Goal: Task Accomplishment & Management: Manage account settings

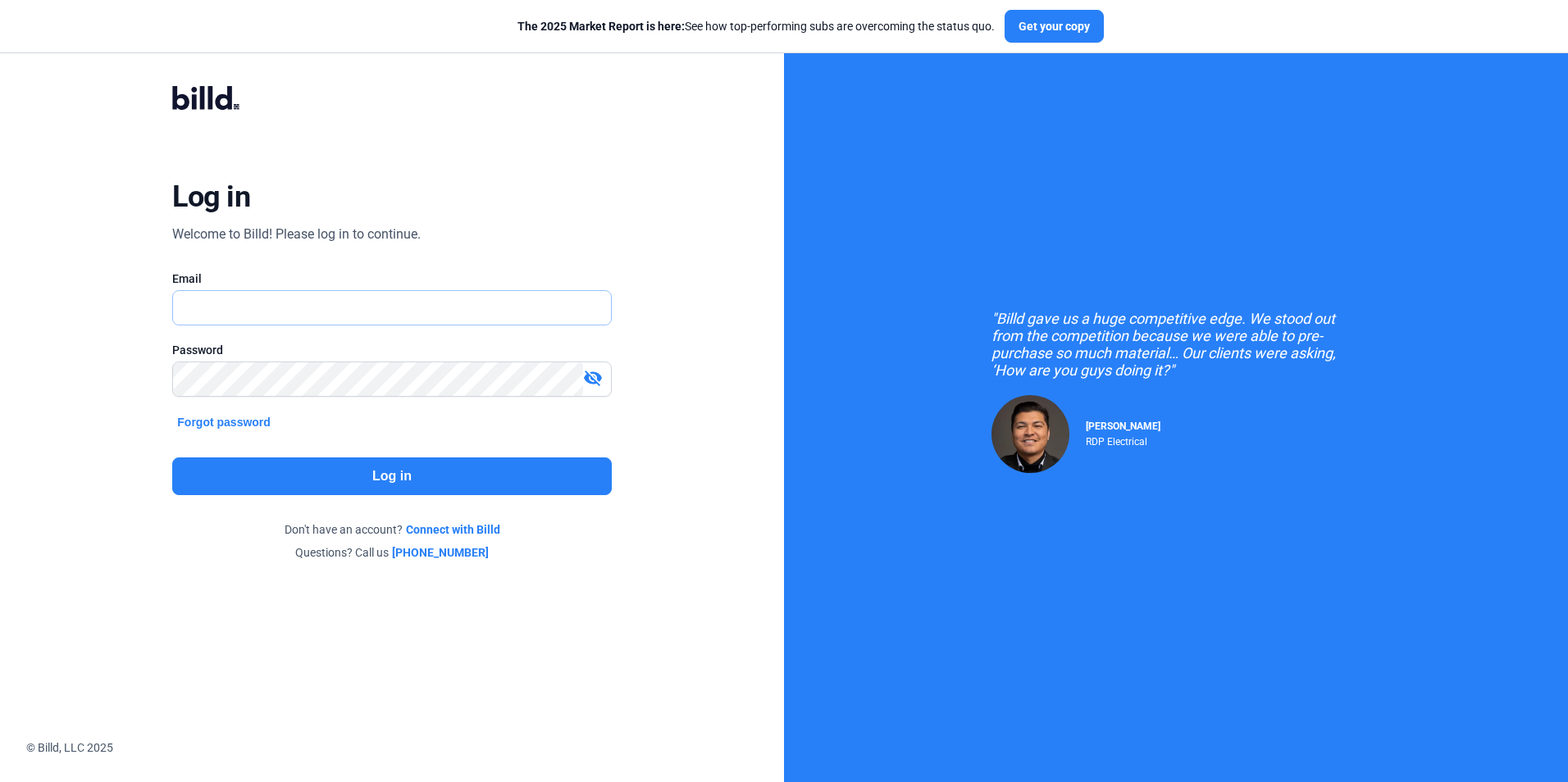
type input "[EMAIL_ADDRESS][DOMAIN_NAME]"
click at [351, 475] on button "Log in" at bounding box center [392, 476] width 439 height 38
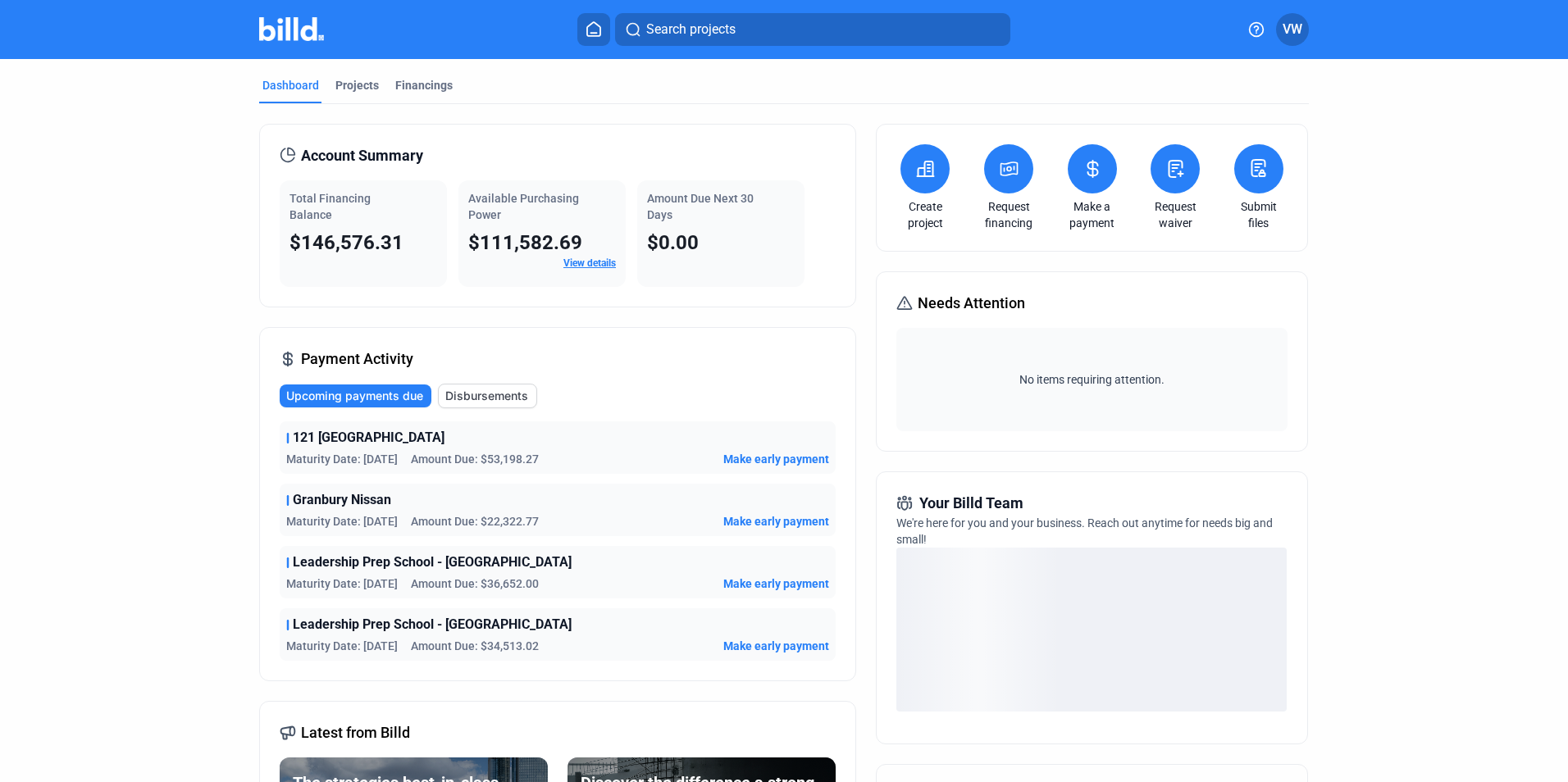
click at [598, 29] on icon at bounding box center [594, 28] width 17 height 16
click at [335, 85] on div "Projects" at bounding box center [356, 85] width 43 height 17
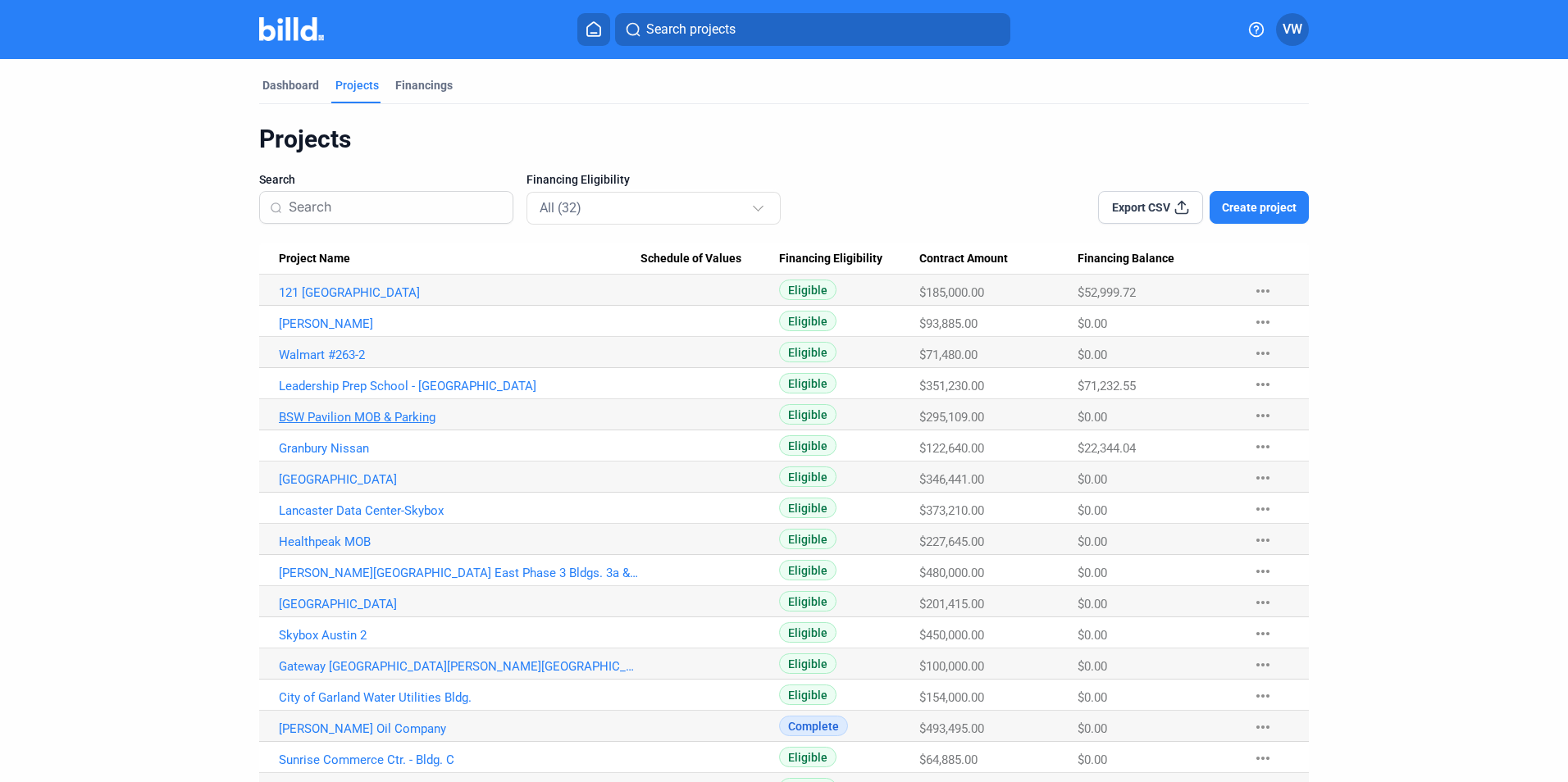
click at [379, 419] on link "BSW Pavilion MOB & Parking" at bounding box center [460, 418] width 362 height 15
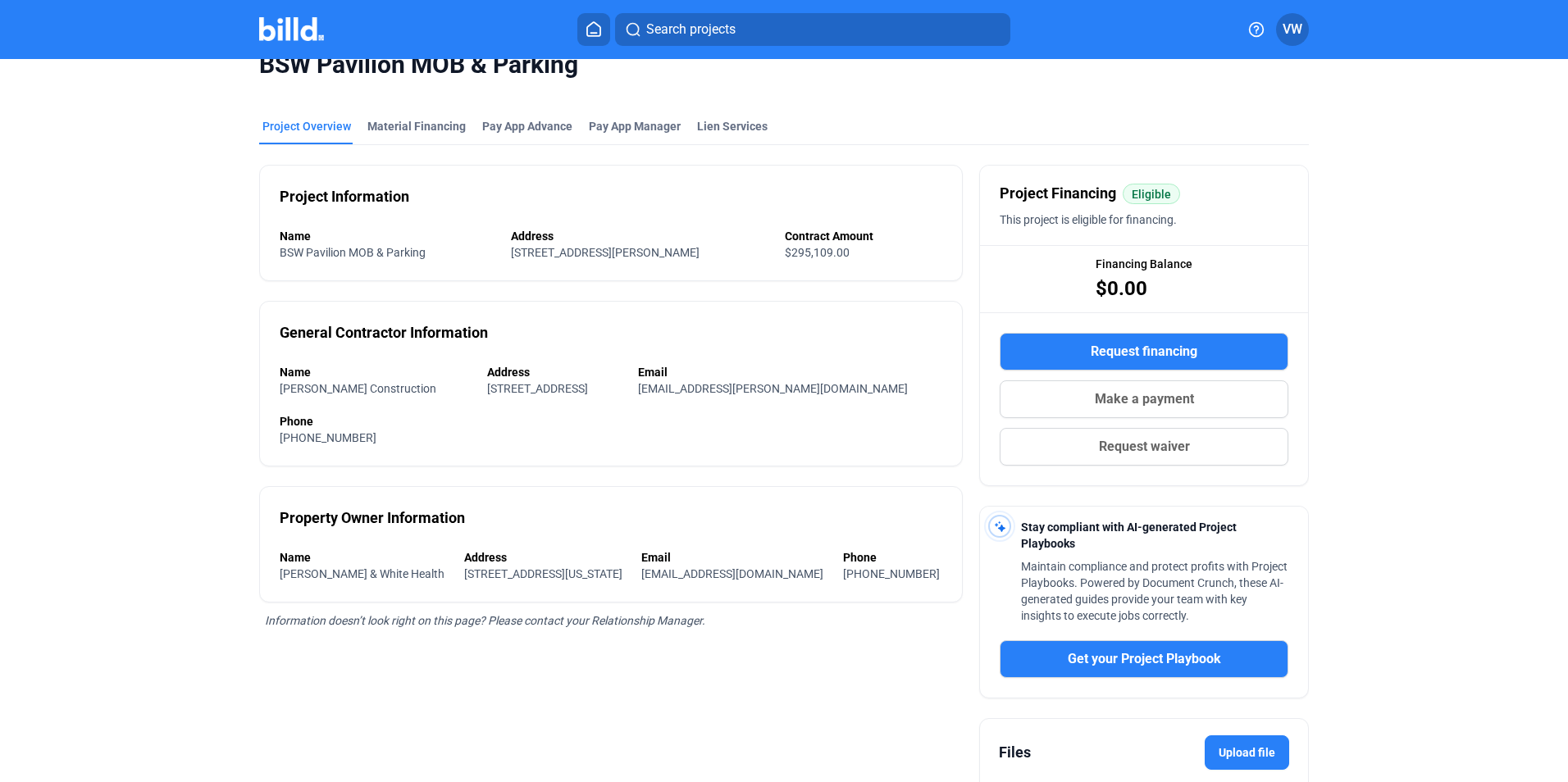
scroll to position [28, 0]
click at [439, 127] on div "Material Financing" at bounding box center [416, 128] width 98 height 17
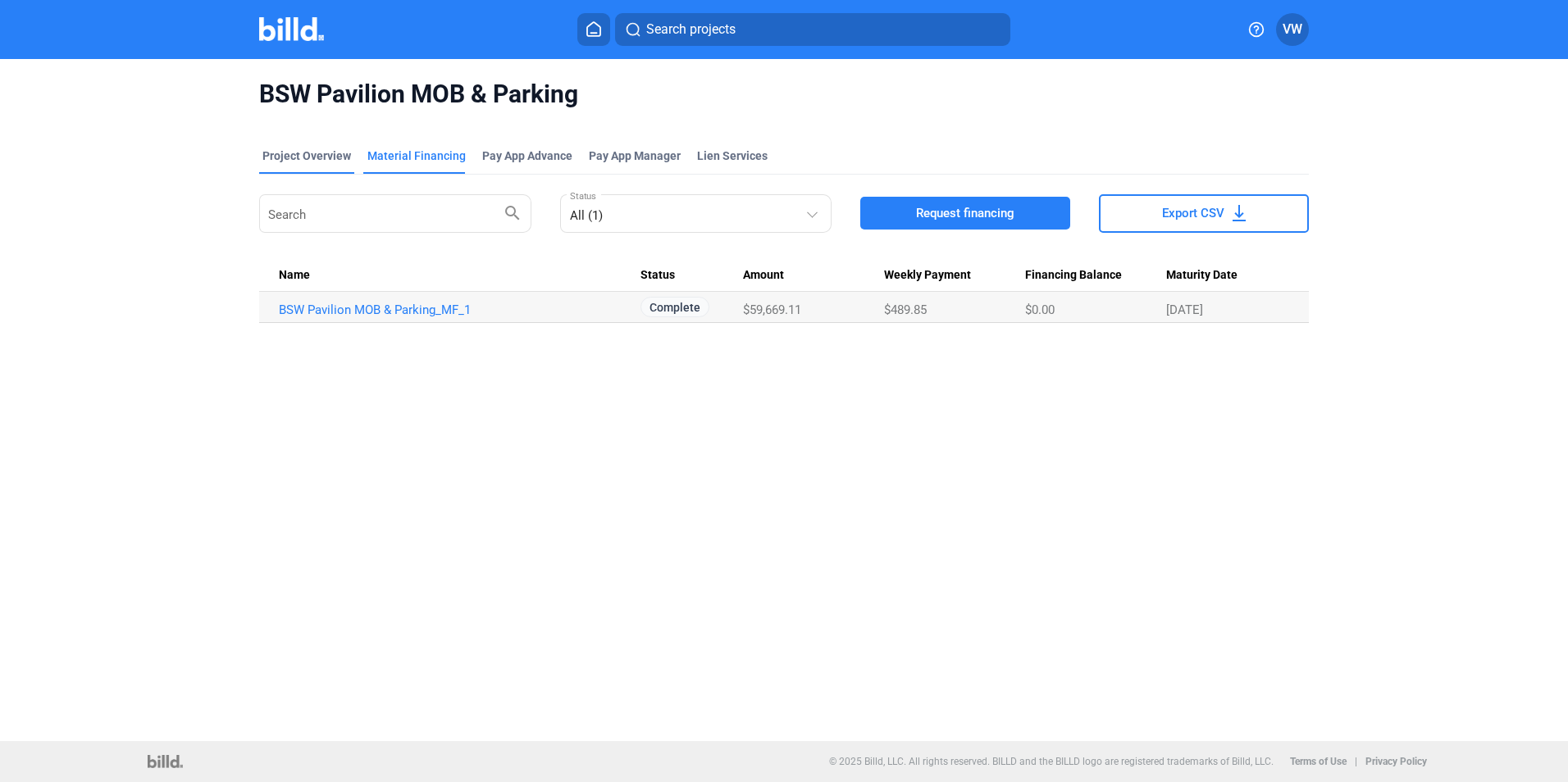
click at [294, 159] on div "Project Overview" at bounding box center [307, 156] width 88 height 17
